Goal: Navigation & Orientation: Find specific page/section

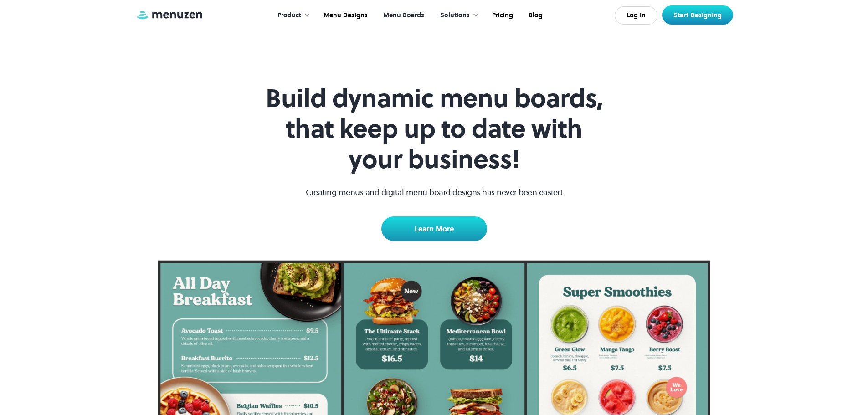
click at [292, 13] on div "Product" at bounding box center [290, 15] width 24 height 10
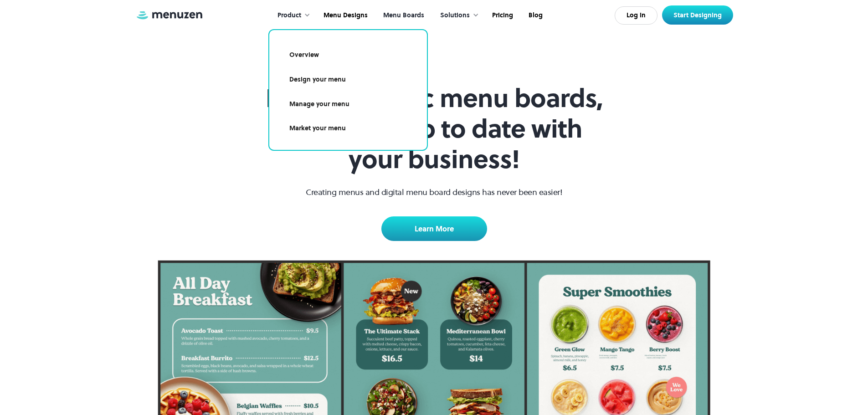
click at [312, 105] on link "Manage your menu" at bounding box center [348, 104] width 136 height 21
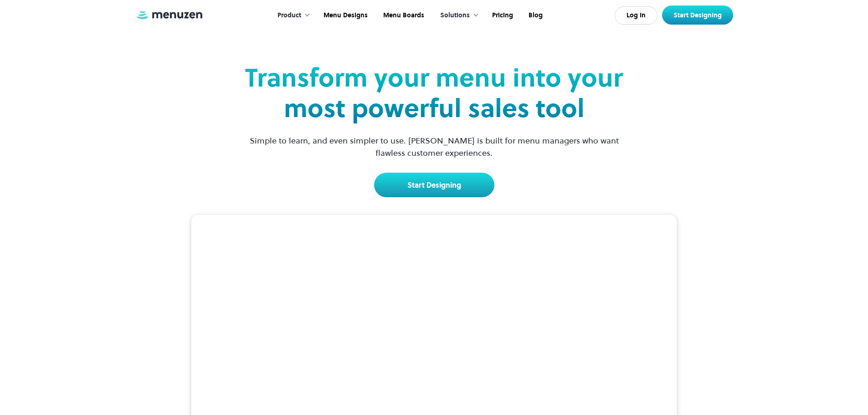
scroll to position [137, 0]
